Goal: Transaction & Acquisition: Book appointment/travel/reservation

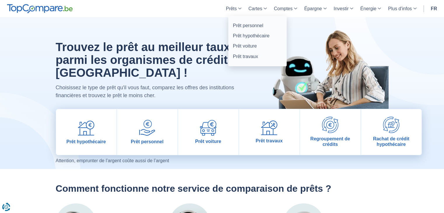
click at [236, 7] on link "Prêts" at bounding box center [233, 8] width 22 height 17
click at [251, 35] on link "Prêt hypothécaire" at bounding box center [258, 36] width 54 height 10
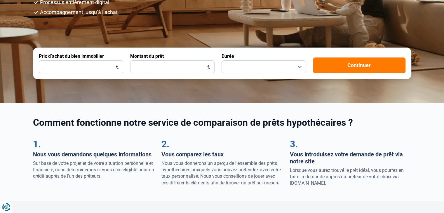
scroll to position [163, 0]
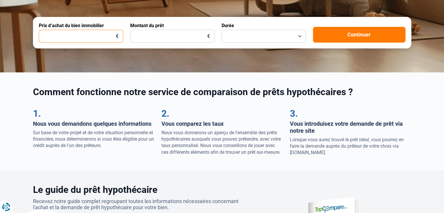
click at [97, 36] on input "Prix d’achat du bien immobilier" at bounding box center [81, 36] width 84 height 13
type input "40.000"
click at [198, 39] on input "Montant du prêt" at bounding box center [172, 36] width 84 height 13
type input "40.000"
click at [294, 36] on button "button" at bounding box center [264, 36] width 84 height 13
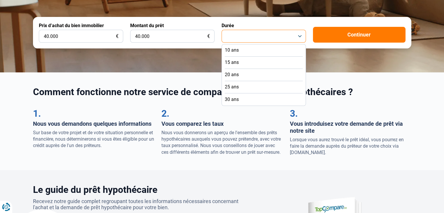
click at [248, 35] on button "button" at bounding box center [264, 36] width 84 height 13
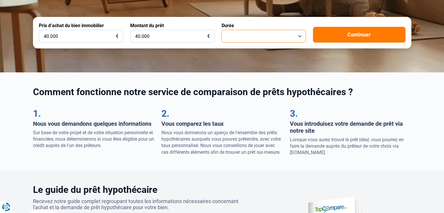
click at [248, 35] on button "button" at bounding box center [264, 36] width 84 height 13
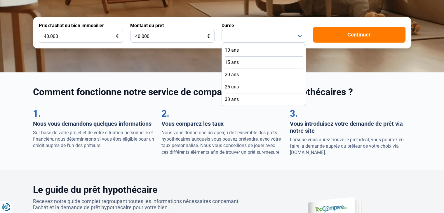
click at [245, 52] on li "10 ans" at bounding box center [264, 50] width 78 height 12
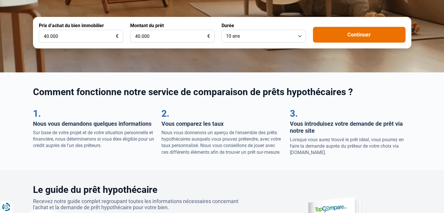
click at [354, 34] on button "Continuer" at bounding box center [359, 35] width 93 height 16
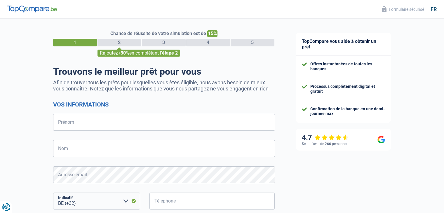
select select "32"
